Goal: Obtain resource: Obtain resource

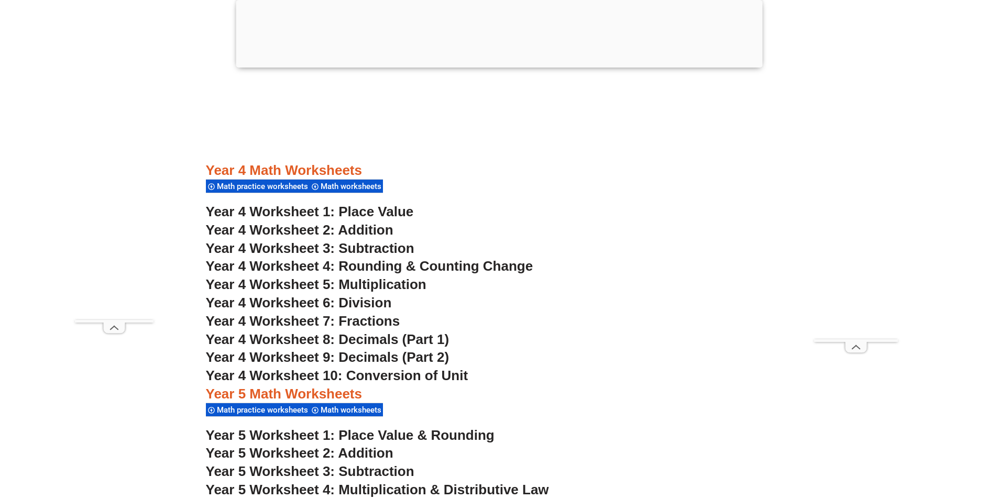
scroll to position [1884, 0]
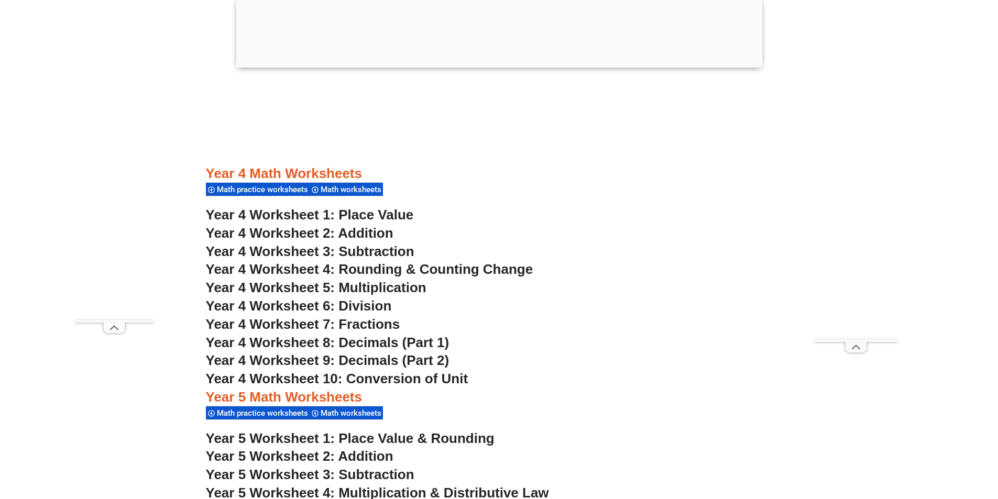
click at [397, 252] on span "Year 4 Worksheet 3: Subtraction" at bounding box center [310, 252] width 209 height 16
click at [385, 287] on span "Year 4 Worksheet 5: Multiplication" at bounding box center [316, 288] width 221 height 16
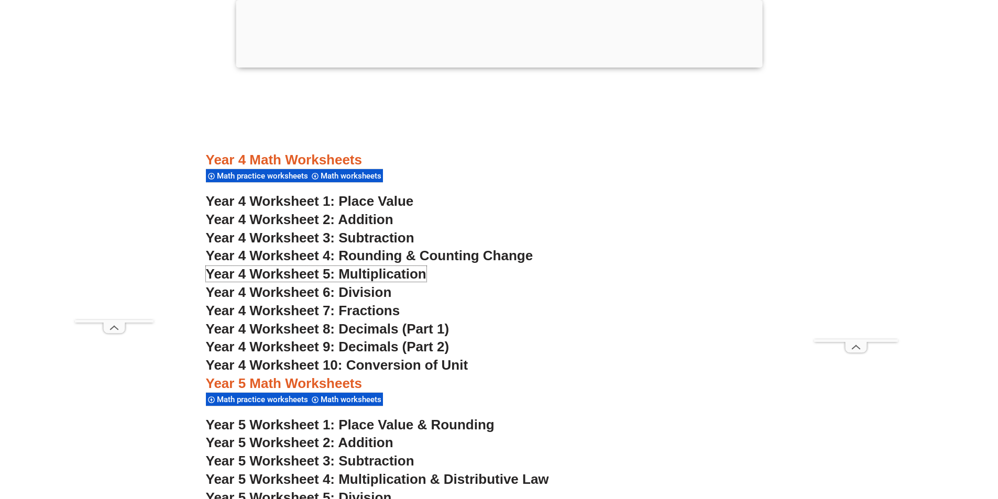
scroll to position [1936, 0]
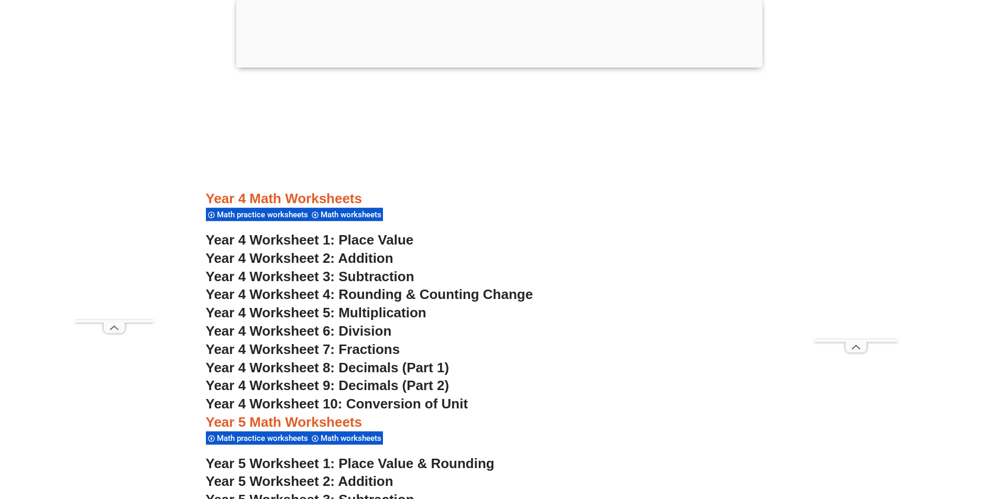
click at [424, 404] on span "Year 4 Worksheet 10: Conversion of Unit" at bounding box center [337, 404] width 263 height 16
click at [365, 344] on span "Year 4 Worksheet 7: Fractions" at bounding box center [303, 350] width 194 height 16
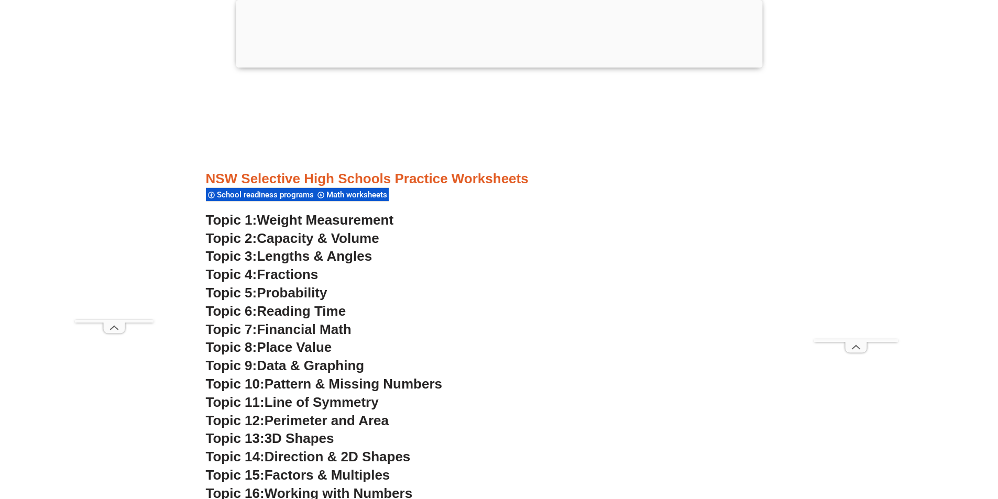
scroll to position [2827, 0]
click at [314, 278] on span "Fractions" at bounding box center [287, 274] width 61 height 16
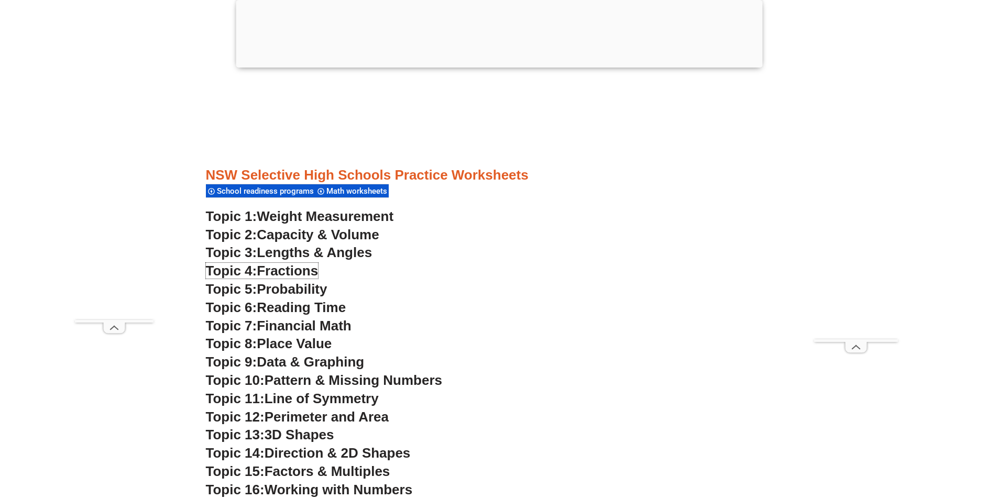
scroll to position [2879, 0]
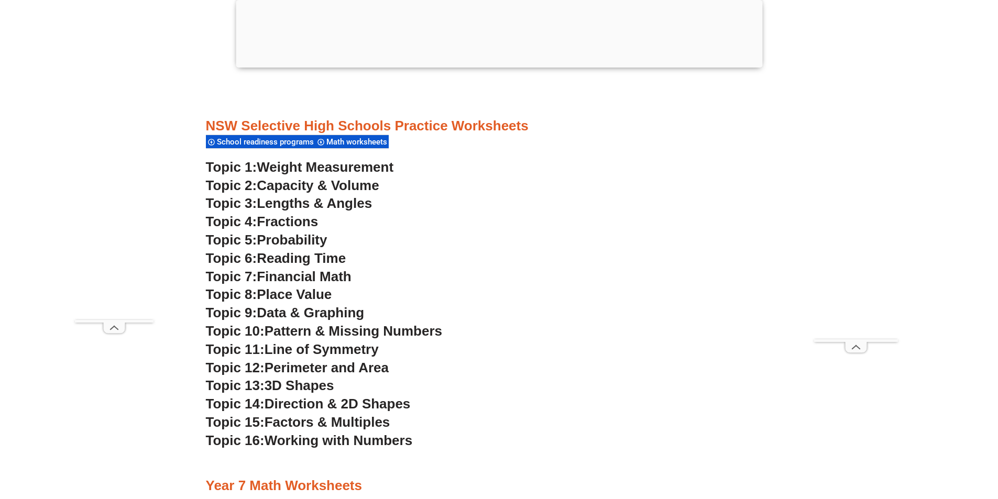
click at [325, 199] on span "Lengths & Angles" at bounding box center [314, 203] width 115 height 16
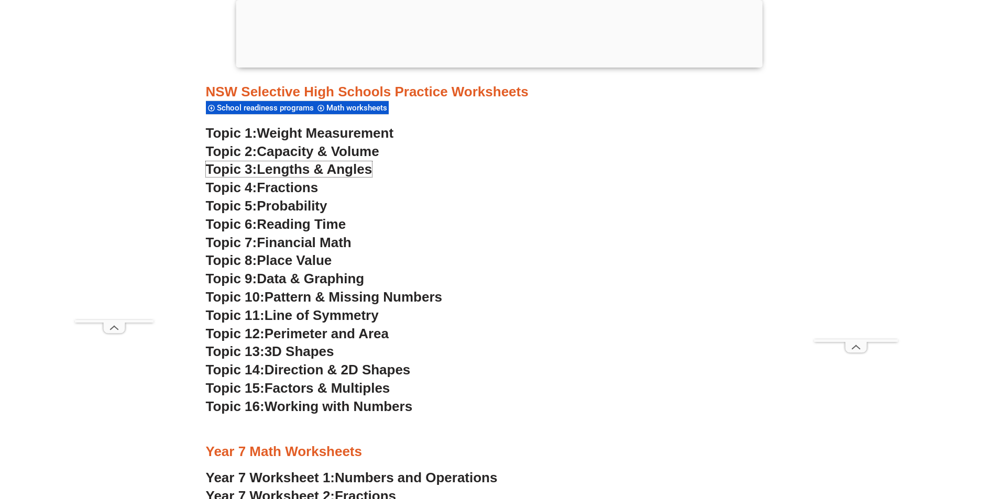
scroll to position [2932, 0]
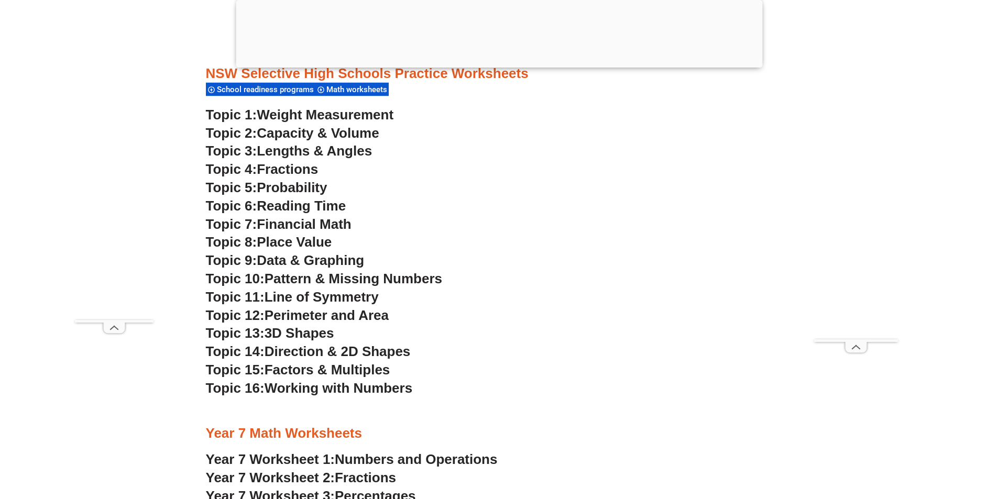
click at [305, 242] on span "Place Value" at bounding box center [294, 242] width 75 height 16
click at [325, 204] on span "Reading Time" at bounding box center [301, 206] width 89 height 16
click at [308, 152] on span "Lengths & Angles" at bounding box center [314, 151] width 115 height 16
click at [330, 295] on span "Line of Symmetry" at bounding box center [322, 297] width 114 height 16
click at [289, 187] on span "Probability" at bounding box center [292, 188] width 70 height 16
